Goal: Information Seeking & Learning: Learn about a topic

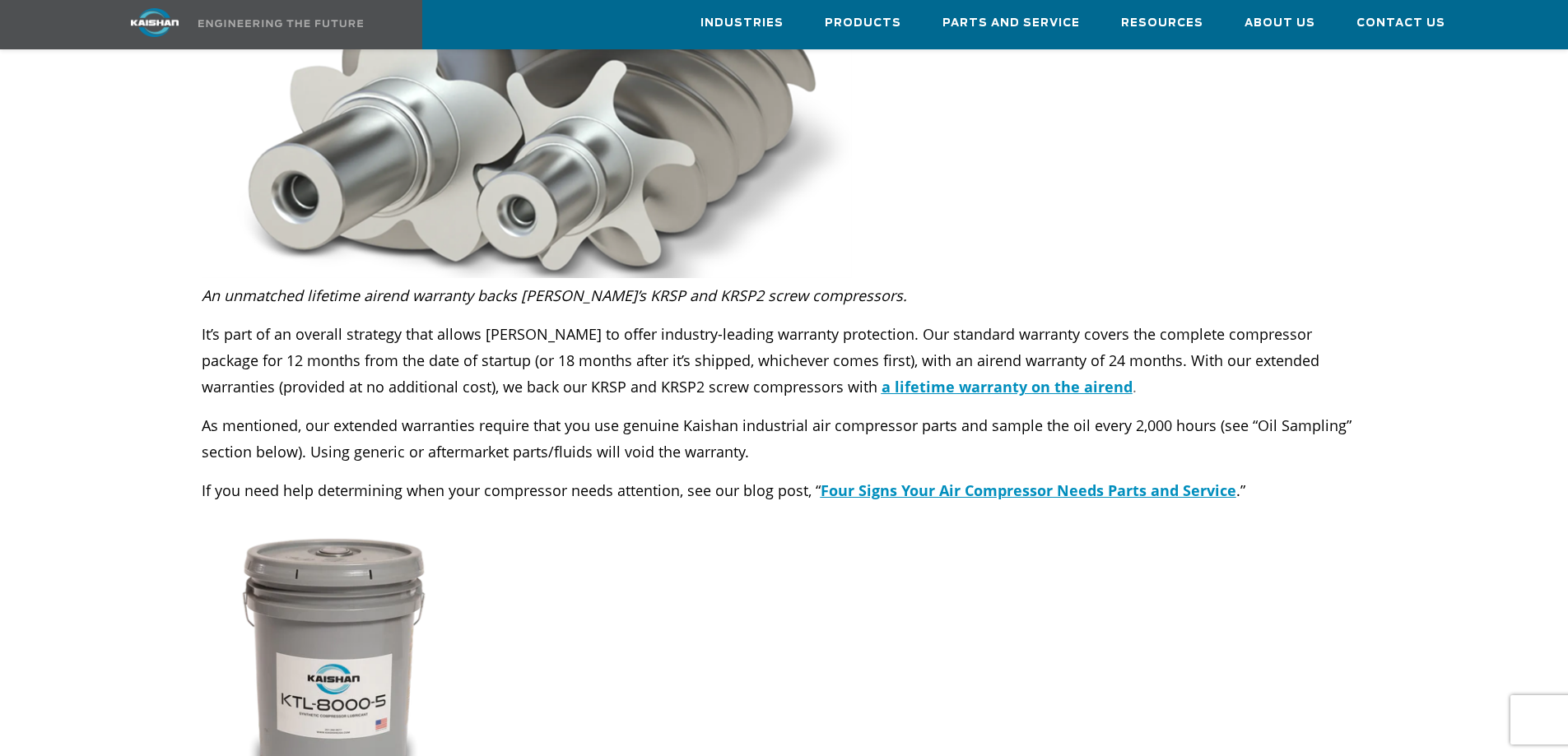
scroll to position [1974, 0]
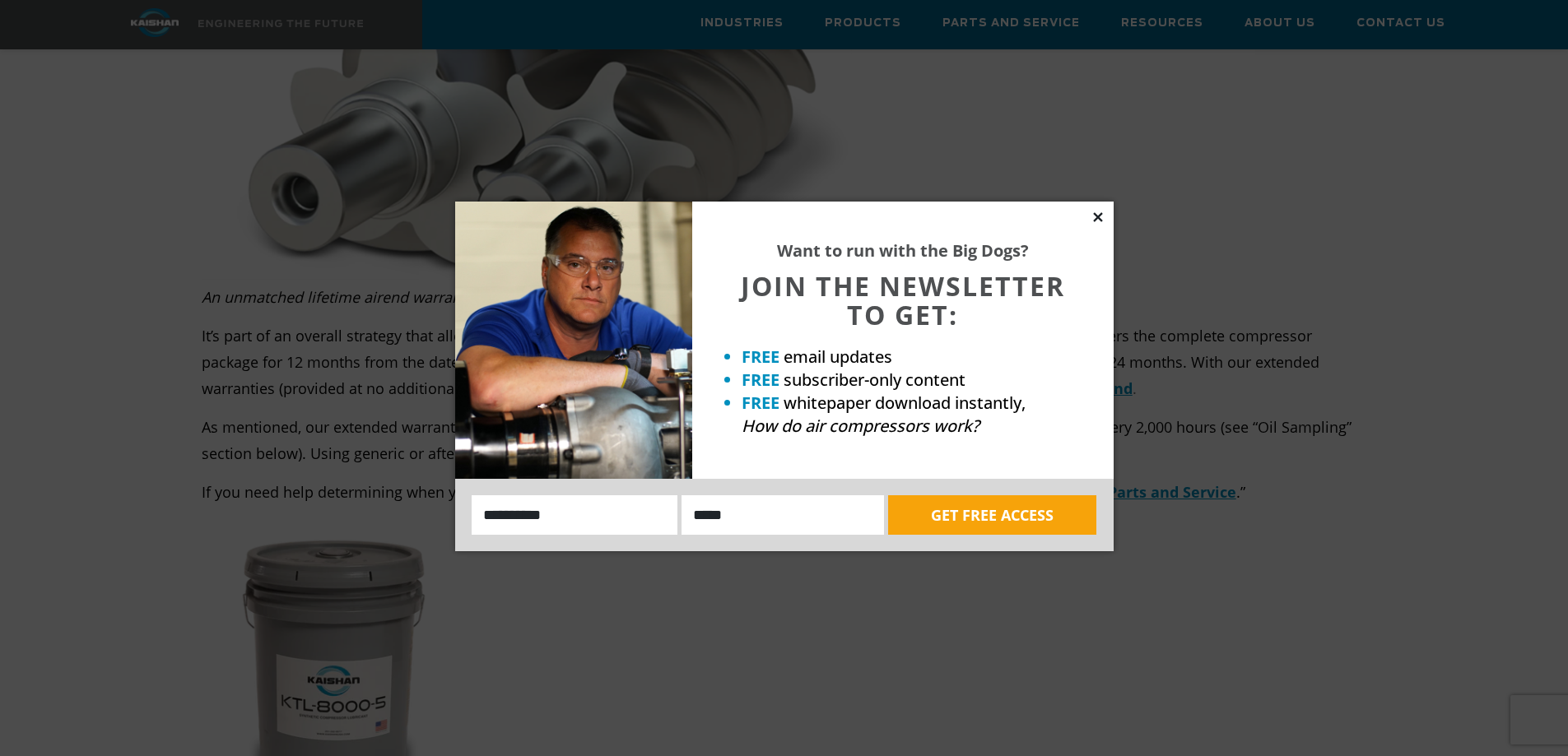
click at [1101, 215] on icon at bounding box center [1098, 217] width 9 height 9
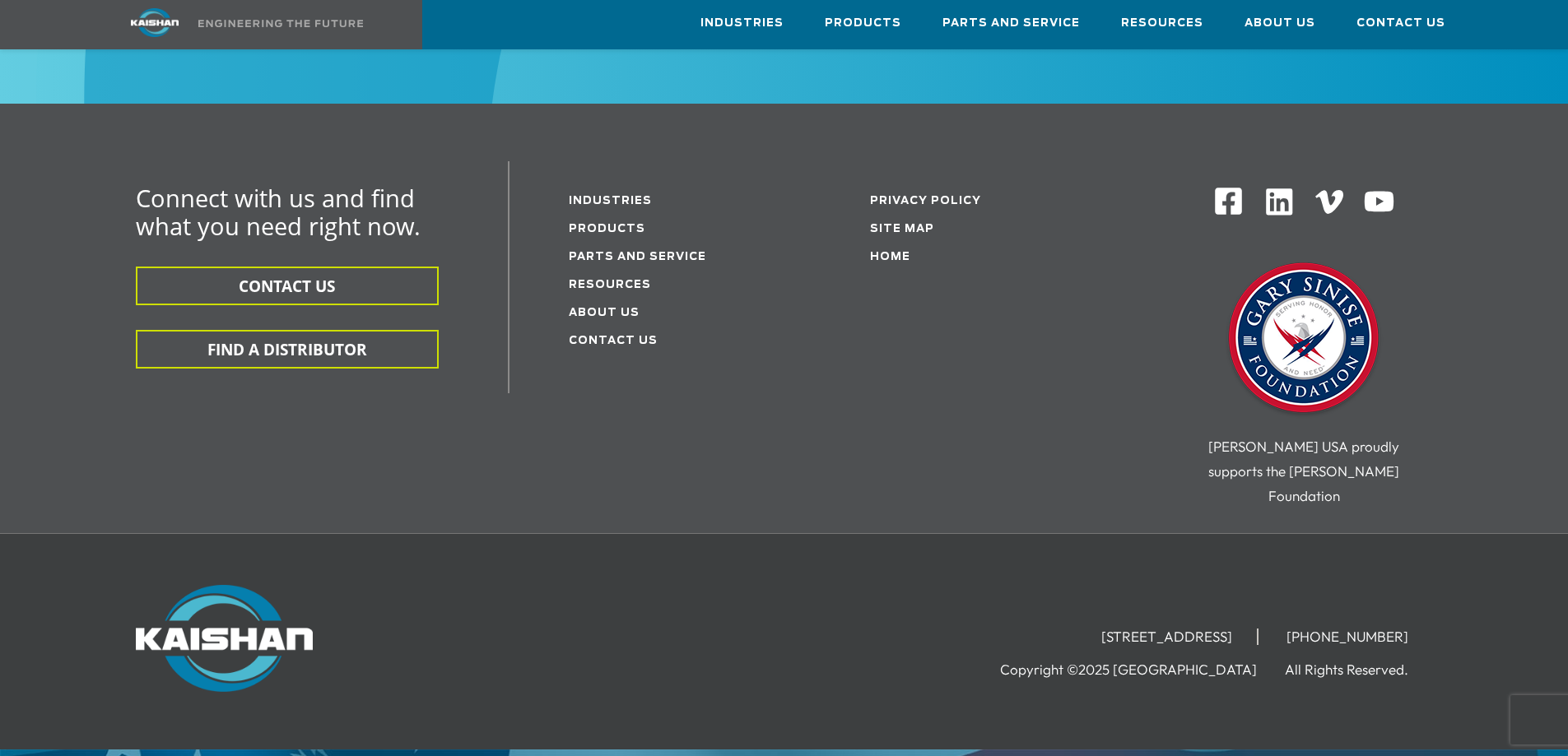
scroll to position [6413, 0]
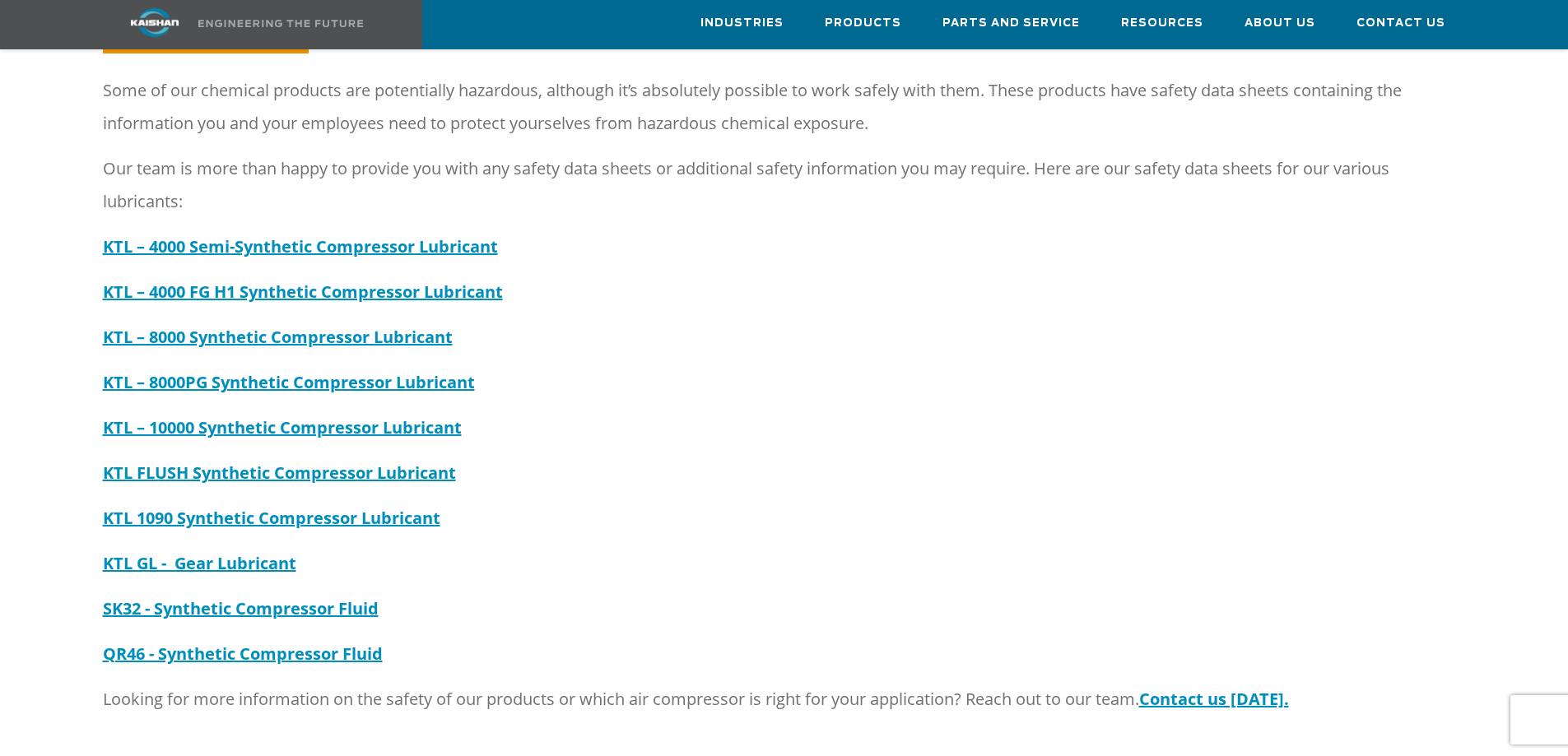
scroll to position [329, 0]
click at [393, 325] on strong "KTL – 8000 Synthetic Compressor Lubricant" at bounding box center [278, 336] width 350 height 22
click at [324, 370] on strong "KTL – 8000PG Synthetic Compressor Lubricant" at bounding box center [289, 381] width 372 height 22
click at [252, 325] on strong "KTL – 8000 Synthetic Compressor Lubricant" at bounding box center [278, 336] width 350 height 22
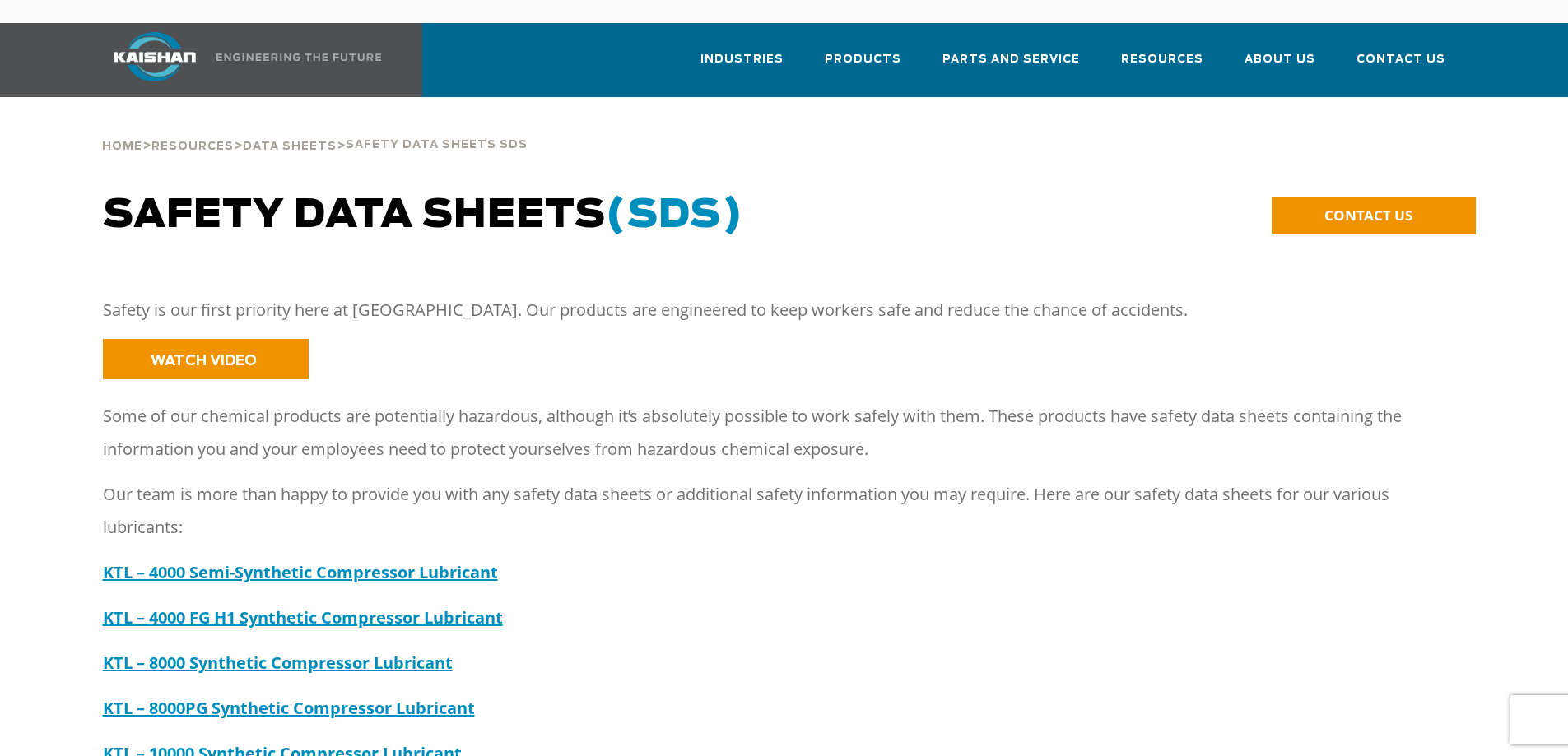
scroll to position [0, 0]
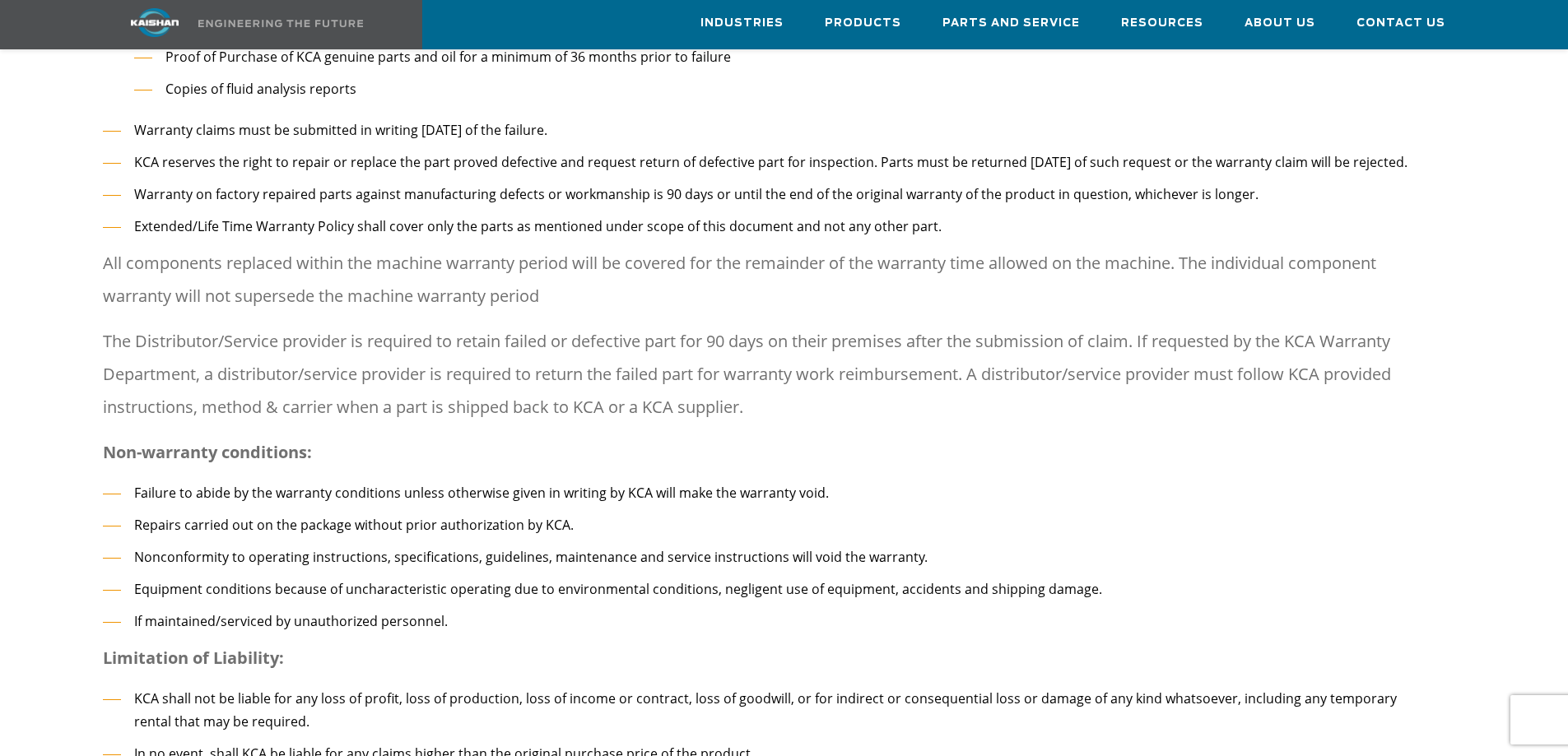
scroll to position [2136, 0]
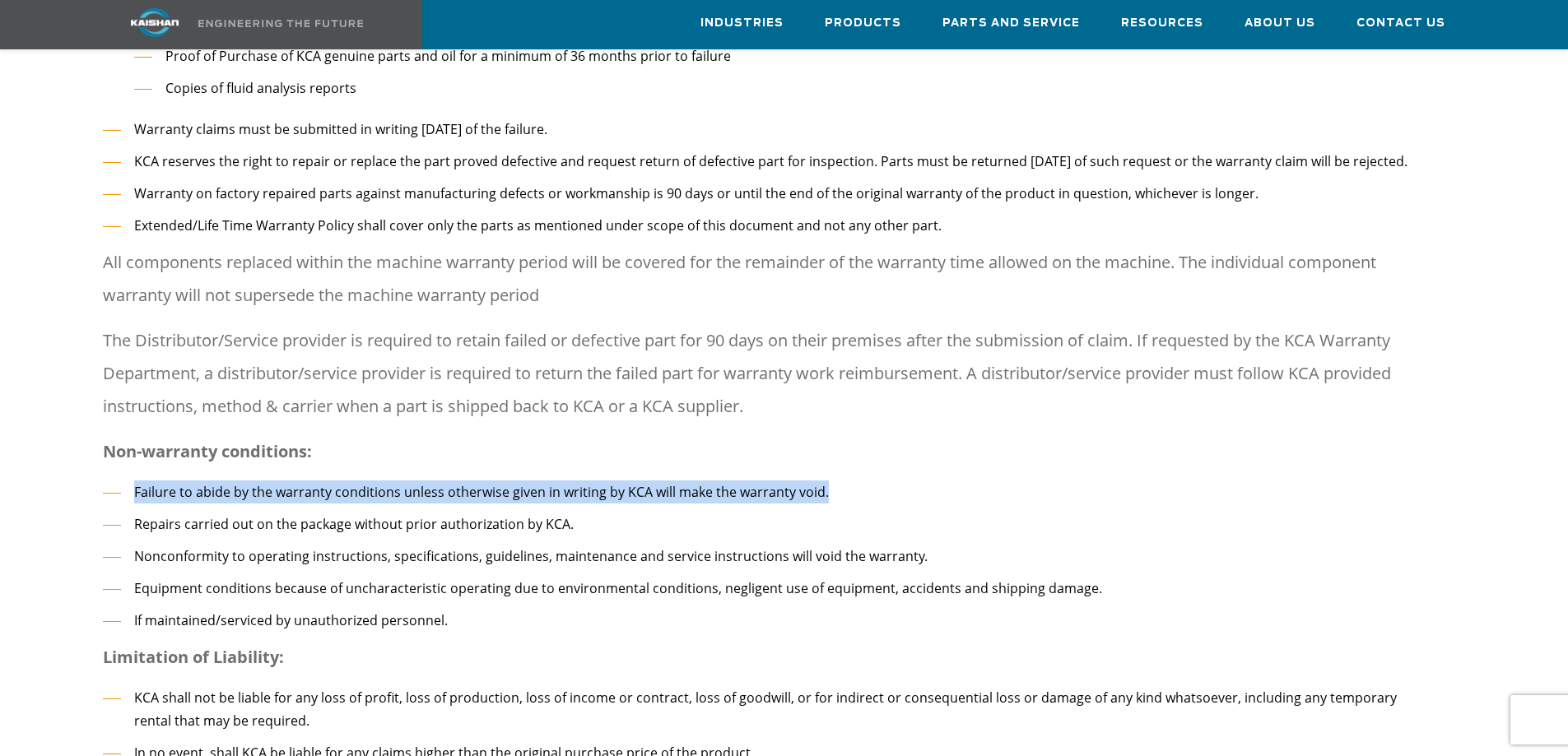
drag, startPoint x: 135, startPoint y: 460, endPoint x: 830, endPoint y: 460, distance: 695.0
click at [830, 481] on li "Failure to abide by the warranty conditions unless otherwise given in writing b…" at bounding box center [770, 493] width 1334 height 24
copy li "Failure to abide by the warranty conditions unless otherwise given in writing b…"
click at [998, 453] on div "Extended Warranty Stipulations: Extended warranties are subject to following co…" at bounding box center [770, 52] width 1334 height 1754
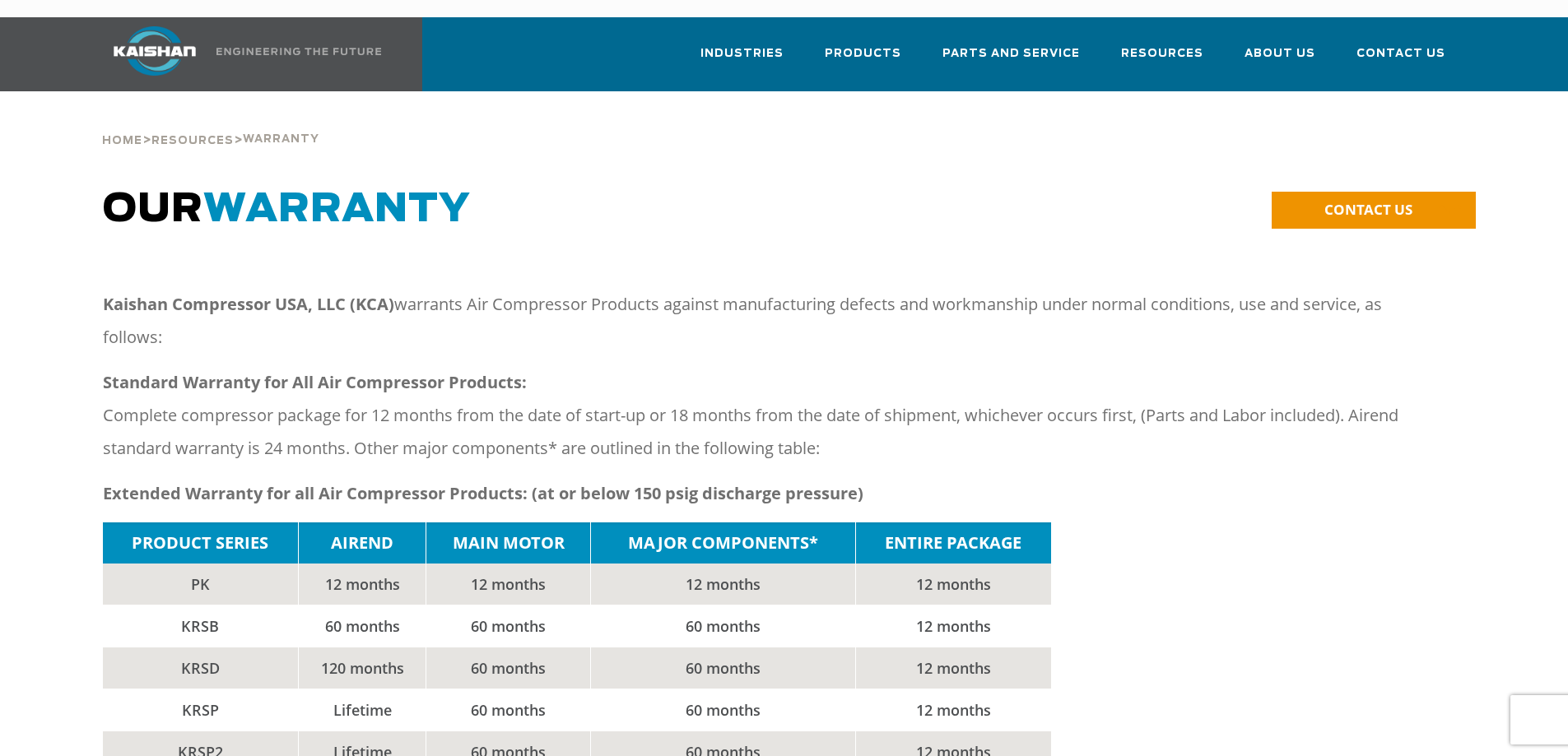
scroll to position [0, 0]
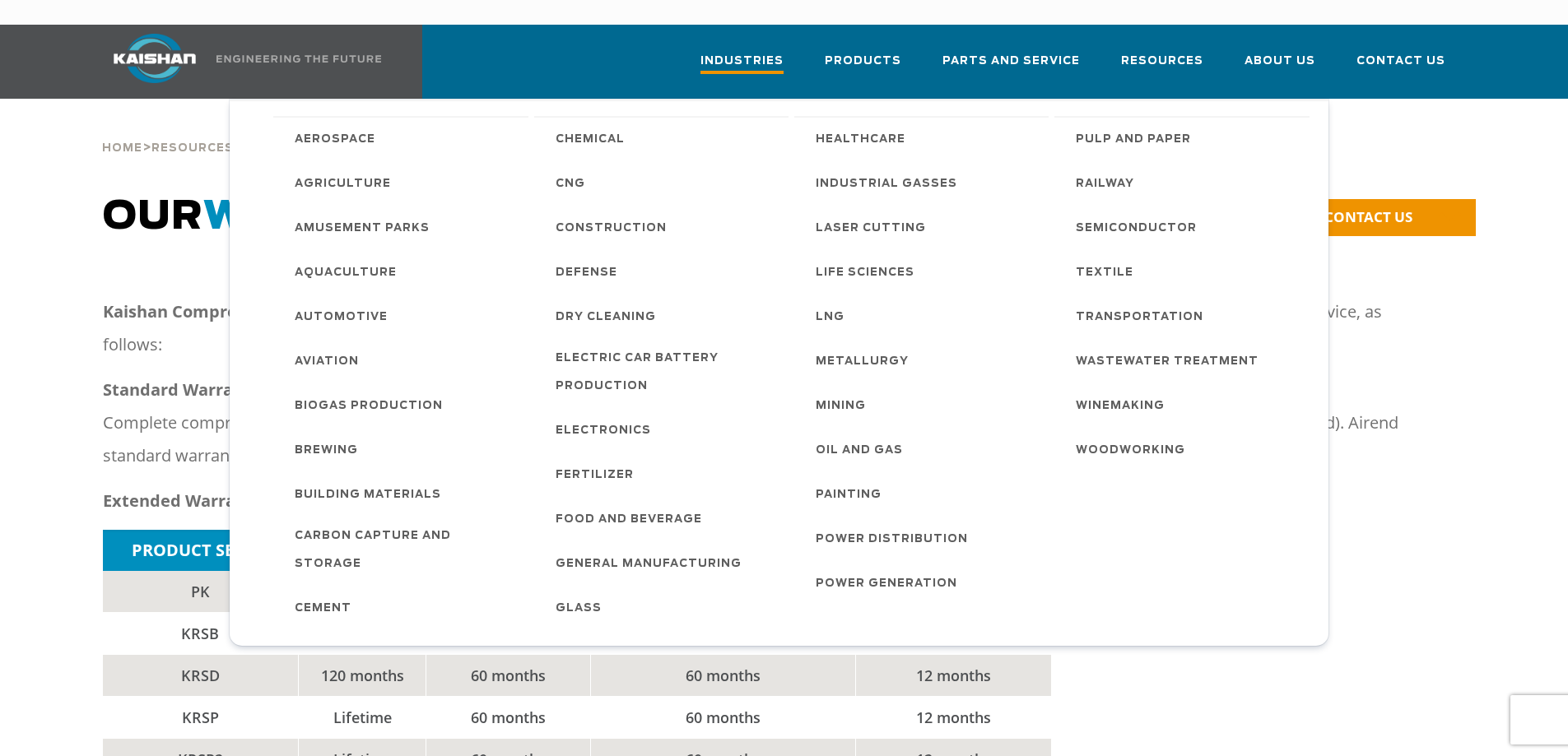
click at [740, 40] on link "Industries" at bounding box center [743, 69] width 83 height 59
